Goal: Task Accomplishment & Management: Manage account settings

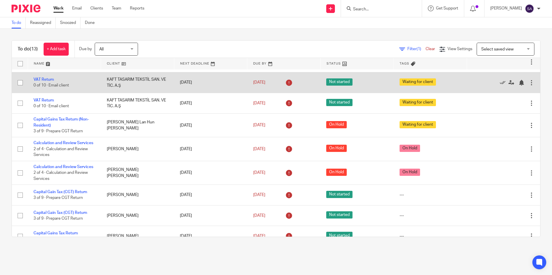
scroll to position [137, 0]
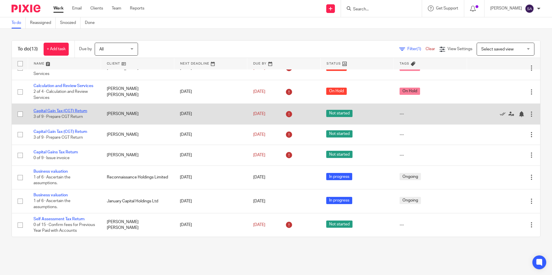
click at [73, 109] on link "Capital Gain Tax (CGT) Return" at bounding box center [60, 111] width 54 height 4
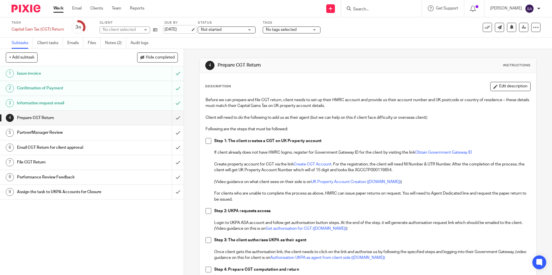
click at [177, 30] on link "[DATE]" at bounding box center [177, 30] width 26 height 6
click at [190, 48] on div "Subtasks Client tasks Emails Files Notes (2) Audit logs" at bounding box center [276, 43] width 552 height 12
click at [58, 7] on link "Work" at bounding box center [58, 8] width 10 height 6
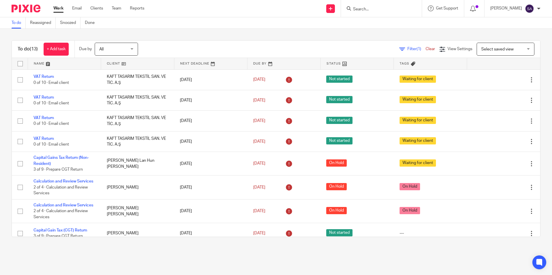
scroll to position [137, 0]
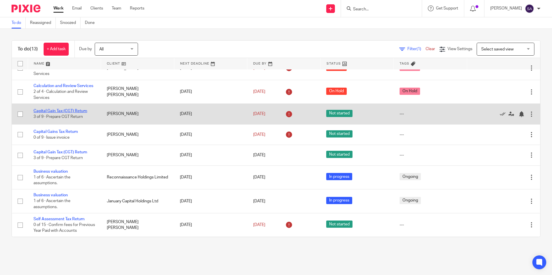
click at [62, 109] on link "Capital Gain Tax (CGT) Return" at bounding box center [60, 111] width 54 height 4
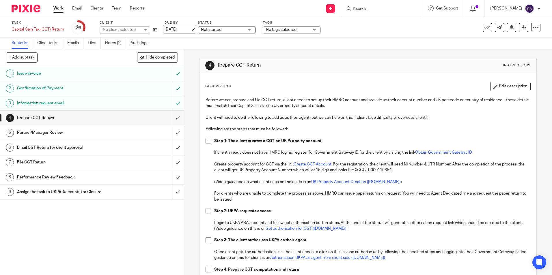
click at [176, 29] on link "[DATE]" at bounding box center [177, 30] width 26 height 6
click at [59, 9] on link "Work" at bounding box center [58, 8] width 10 height 6
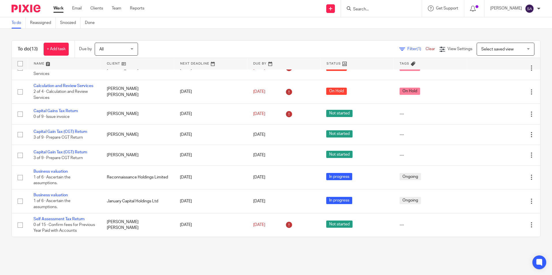
scroll to position [137, 0]
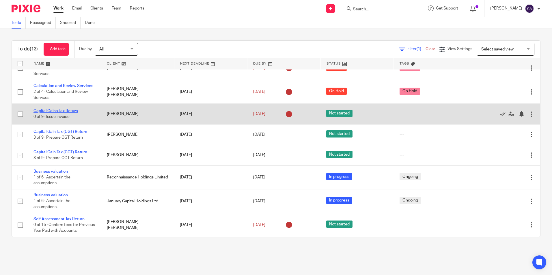
click at [53, 109] on link "Capital Gains Tax Return" at bounding box center [55, 111] width 44 height 4
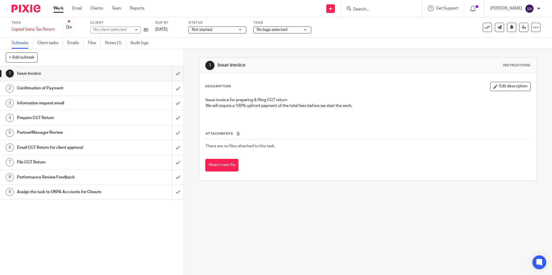
click at [115, 45] on link "Notes (1)" at bounding box center [115, 42] width 21 height 11
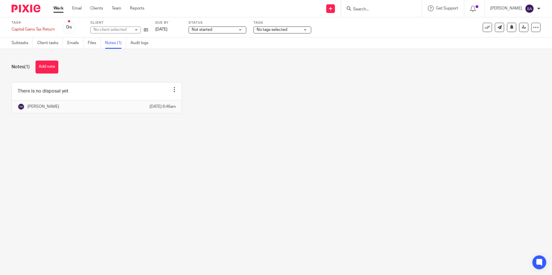
click at [57, 8] on link "Work" at bounding box center [58, 8] width 10 height 6
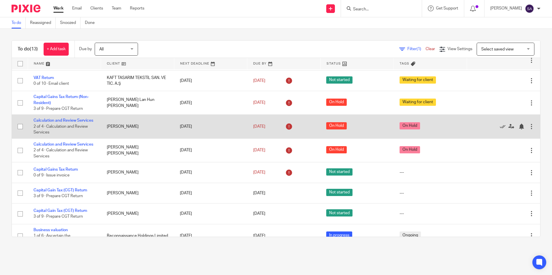
scroll to position [87, 0]
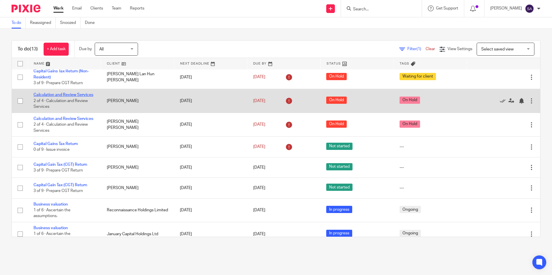
click at [43, 95] on link "Calculation and Review Services" at bounding box center [63, 95] width 60 height 4
